Goal: Task Accomplishment & Management: Use online tool/utility

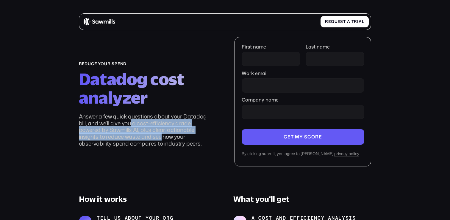
drag, startPoint x: 132, startPoint y: 122, endPoint x: 161, endPoint y: 134, distance: 30.6
click at [161, 134] on p "Answer a few quick questions about your Datadog bill, and we’ll give you a cost…" at bounding box center [145, 130] width 133 height 34
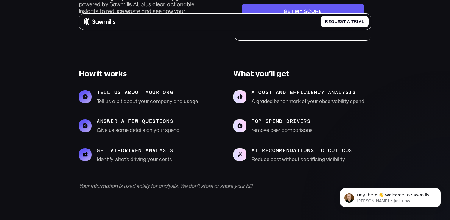
scroll to position [145, 0]
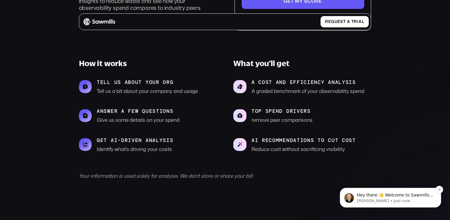
click at [363, 199] on p "[PERSON_NAME] • Just now" at bounding box center [395, 200] width 77 height 5
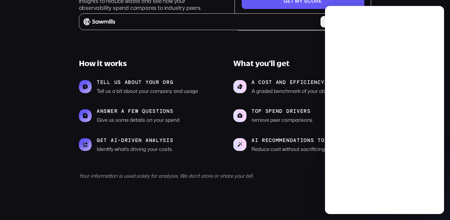
scroll to position [0, 0]
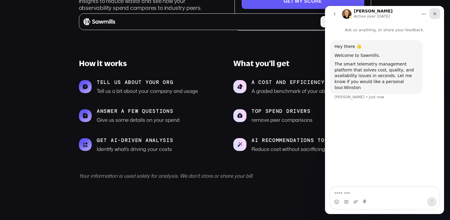
click at [435, 13] on icon "Close" at bounding box center [434, 13] width 3 height 3
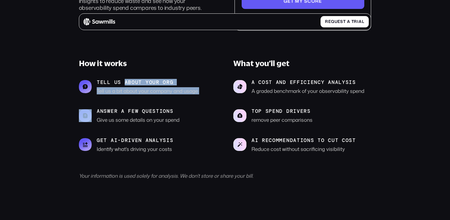
drag, startPoint x: 125, startPoint y: 80, endPoint x: 148, endPoint y: 103, distance: 33.0
click at [148, 103] on div "tell us about your org Tell us a bit about your company and usage answer a few …" at bounding box center [148, 115] width 138 height 73
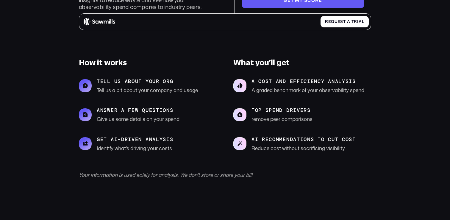
scroll to position [146, 0]
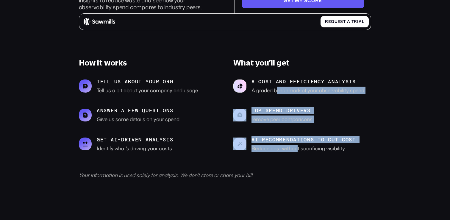
drag, startPoint x: 276, startPoint y: 90, endPoint x: 298, endPoint y: 148, distance: 62.2
click at [298, 148] on div "A cost and efficiency analysis A graded benchmark of your observability spend T…" at bounding box center [302, 115] width 138 height 73
click at [298, 148] on p "Reduce cost without sacrificing visibility" at bounding box center [303, 148] width 104 height 7
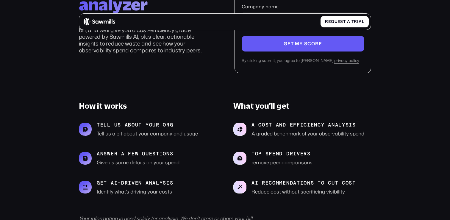
scroll to position [0, 0]
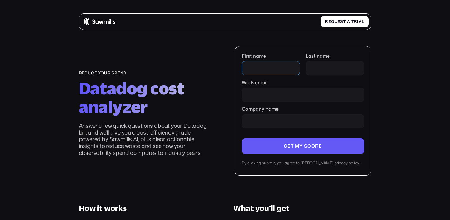
click at [257, 68] on input "First name" at bounding box center [271, 68] width 59 height 14
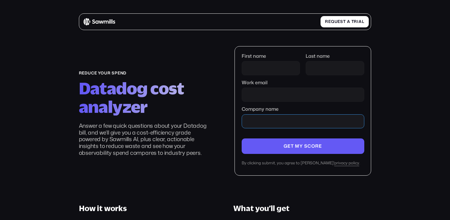
click at [272, 123] on input "Company name" at bounding box center [303, 121] width 123 height 14
